Goal: Task Accomplishment & Management: Use online tool/utility

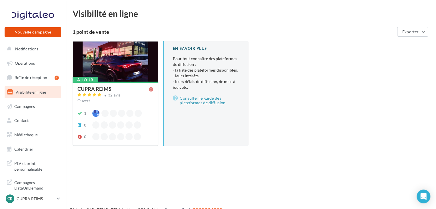
click at [52, 34] on button "Nouvelle campagne" at bounding box center [33, 32] width 57 height 10
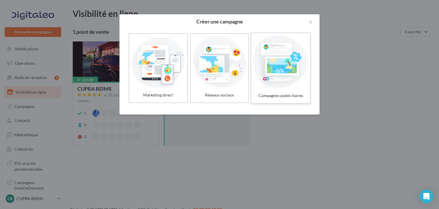
click at [286, 77] on div at bounding box center [280, 61] width 54 height 53
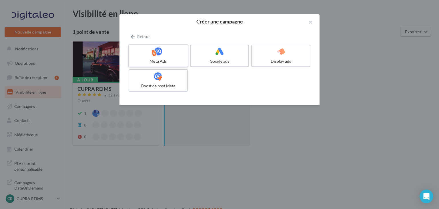
click at [181, 55] on div at bounding box center [158, 51] width 54 height 9
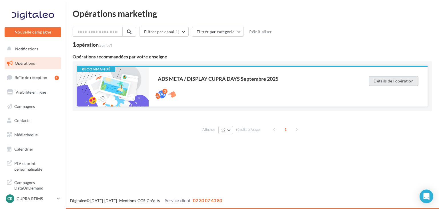
click at [379, 78] on button "Détails de l'opération" at bounding box center [393, 81] width 50 height 10
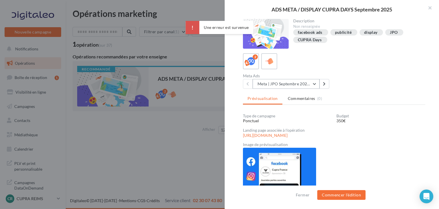
click at [303, 84] on button "Meta | JPO Septembre 2025 | Drive to store" at bounding box center [286, 84] width 67 height 10
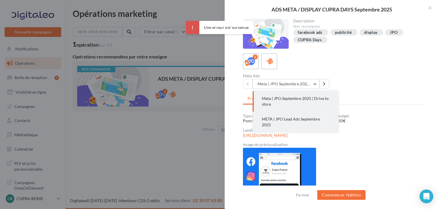
click at [302, 125] on button "META | JPO Lead Ads Septembre 2025" at bounding box center [296, 121] width 86 height 21
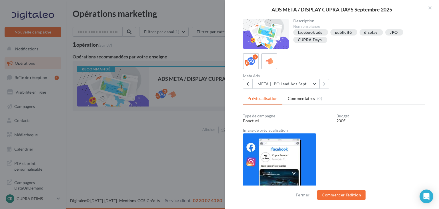
scroll to position [6, 0]
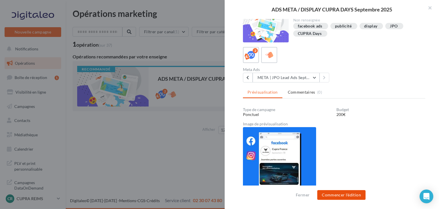
click at [349, 193] on button "Commencer l'édition" at bounding box center [341, 195] width 48 height 10
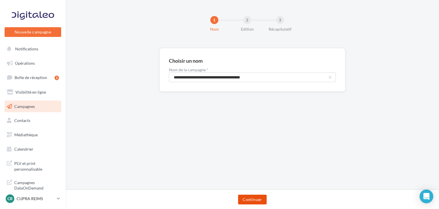
click at [257, 198] on button "Continuer" at bounding box center [252, 199] width 28 height 10
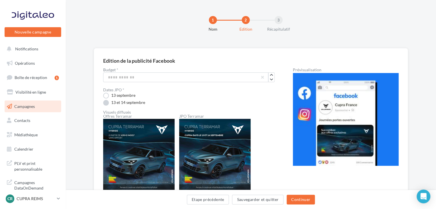
click at [139, 100] on label "13 et 14 septembre" at bounding box center [124, 103] width 42 height 6
click at [149, 77] on input "***" at bounding box center [185, 77] width 165 height 10
type input "*"
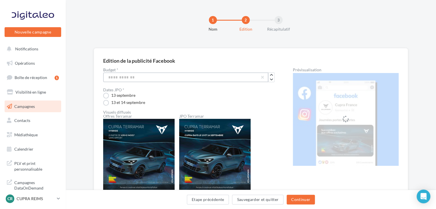
type input "***"
click at [309, 195] on button "Continuer" at bounding box center [301, 199] width 28 height 10
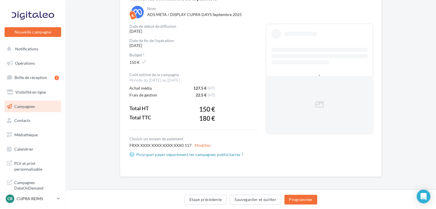
scroll to position [63, 0]
click at [299, 200] on button "Programmer" at bounding box center [300, 199] width 33 height 10
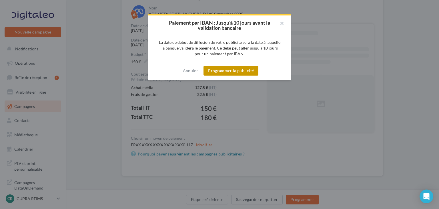
click at [224, 70] on button "Programmer la publicité" at bounding box center [230, 71] width 55 height 10
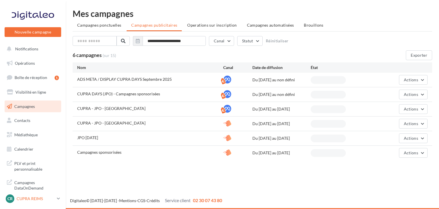
click at [51, 197] on p "CUPRA REIMS" at bounding box center [36, 198] width 38 height 6
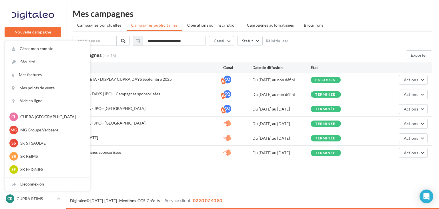
scroll to position [135, 0]
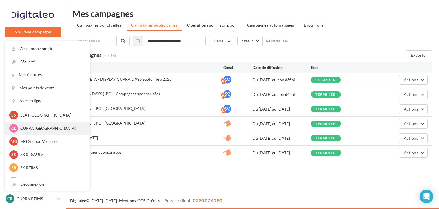
click at [52, 129] on p "CUPRA [GEOGRAPHIC_DATA]" at bounding box center [51, 128] width 63 height 6
